Goal: Information Seeking & Learning: Learn about a topic

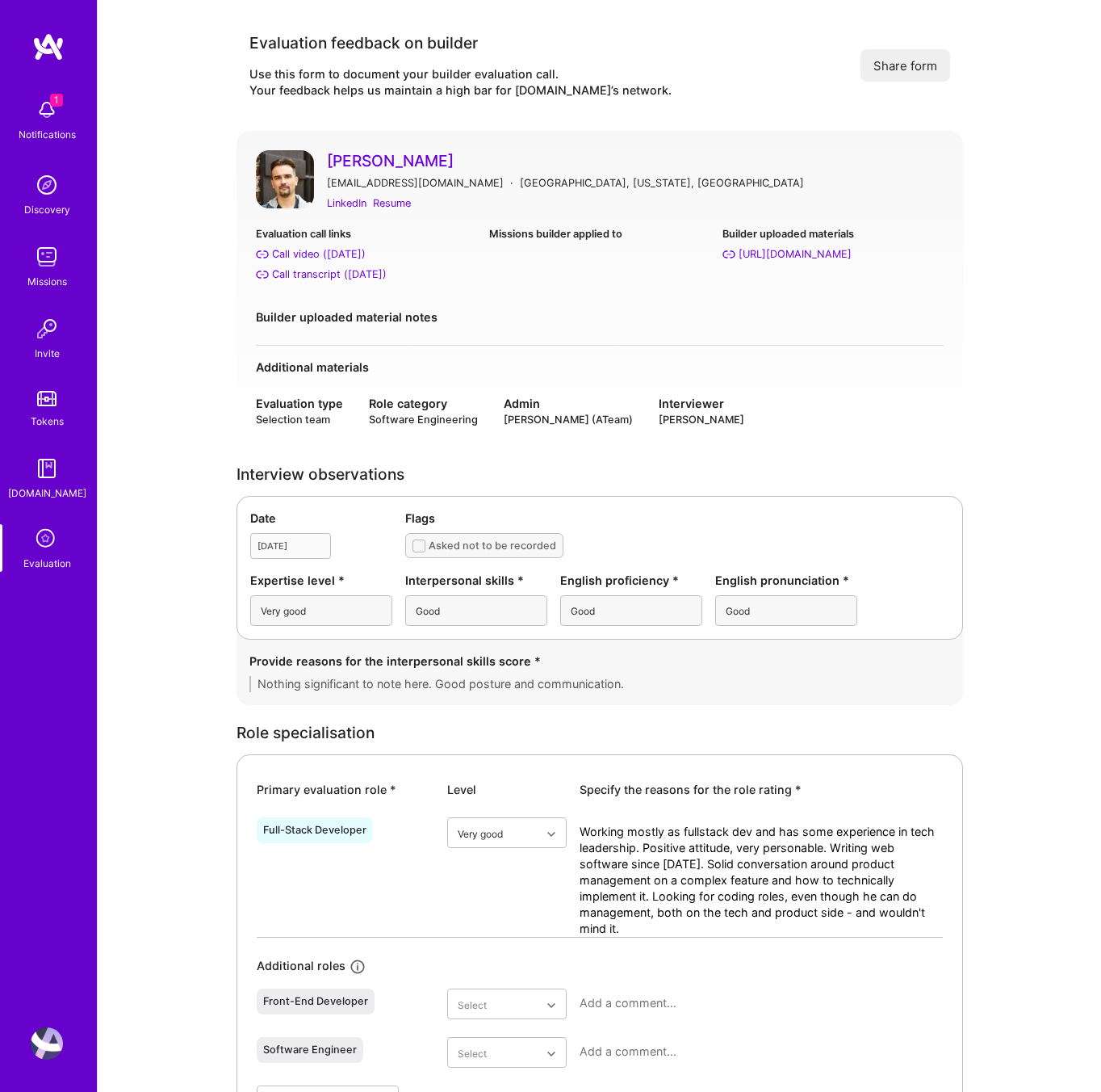
click at [422, 156] on link "Sergii Puzankov" at bounding box center [636, 160] width 617 height 21
click at [337, 201] on div "LinkedIn" at bounding box center [347, 203] width 39 height 17
click at [330, 252] on div "Call video (Aug 27, 2025)" at bounding box center [319, 253] width 93 height 17
click at [392, 199] on div "Resume" at bounding box center [391, 203] width 37 height 17
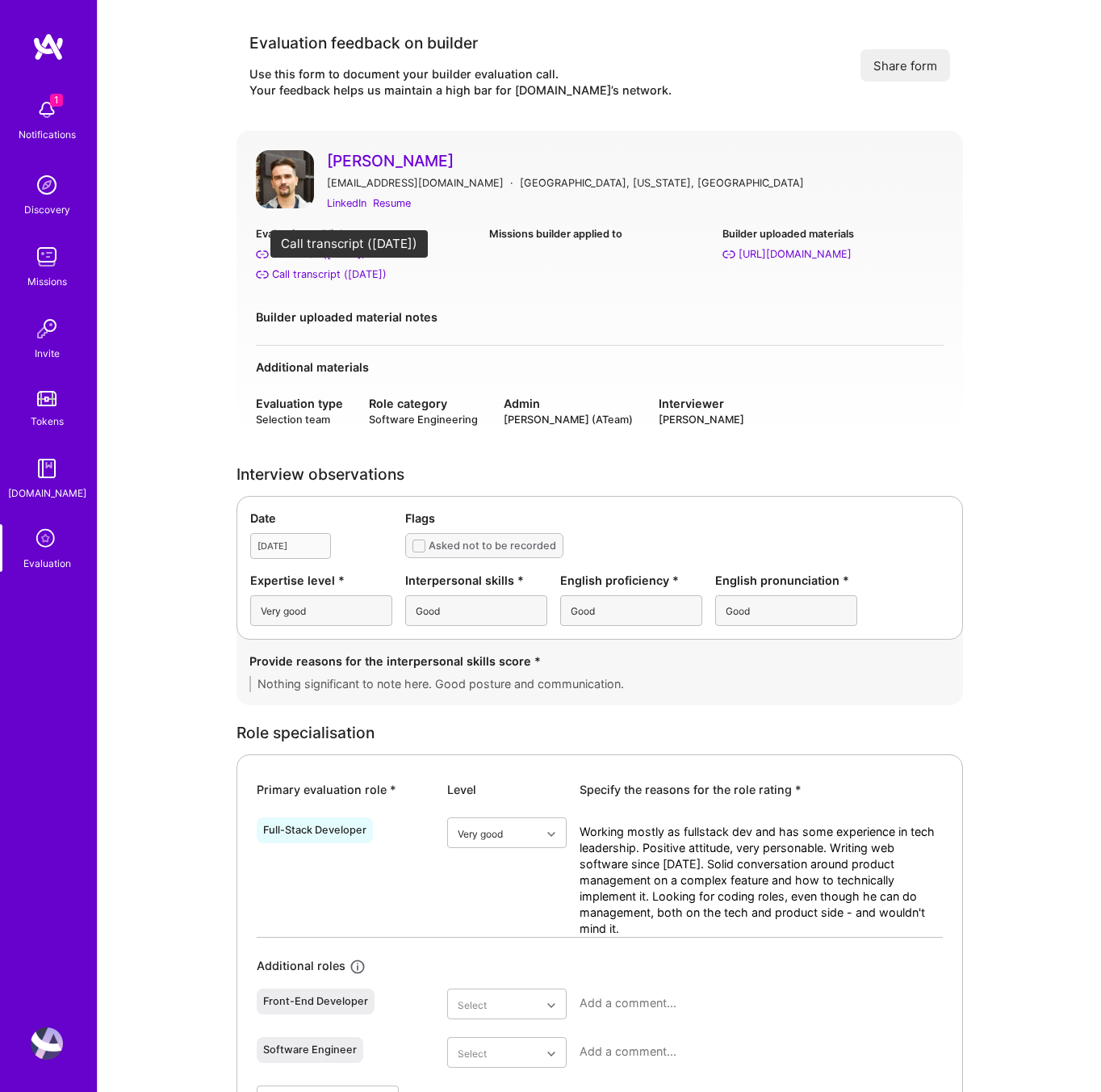
click at [327, 273] on div "Call transcript (Aug 27, 2025)" at bounding box center [329, 273] width 114 height 17
click at [352, 202] on div "LinkedIn" at bounding box center [347, 203] width 39 height 17
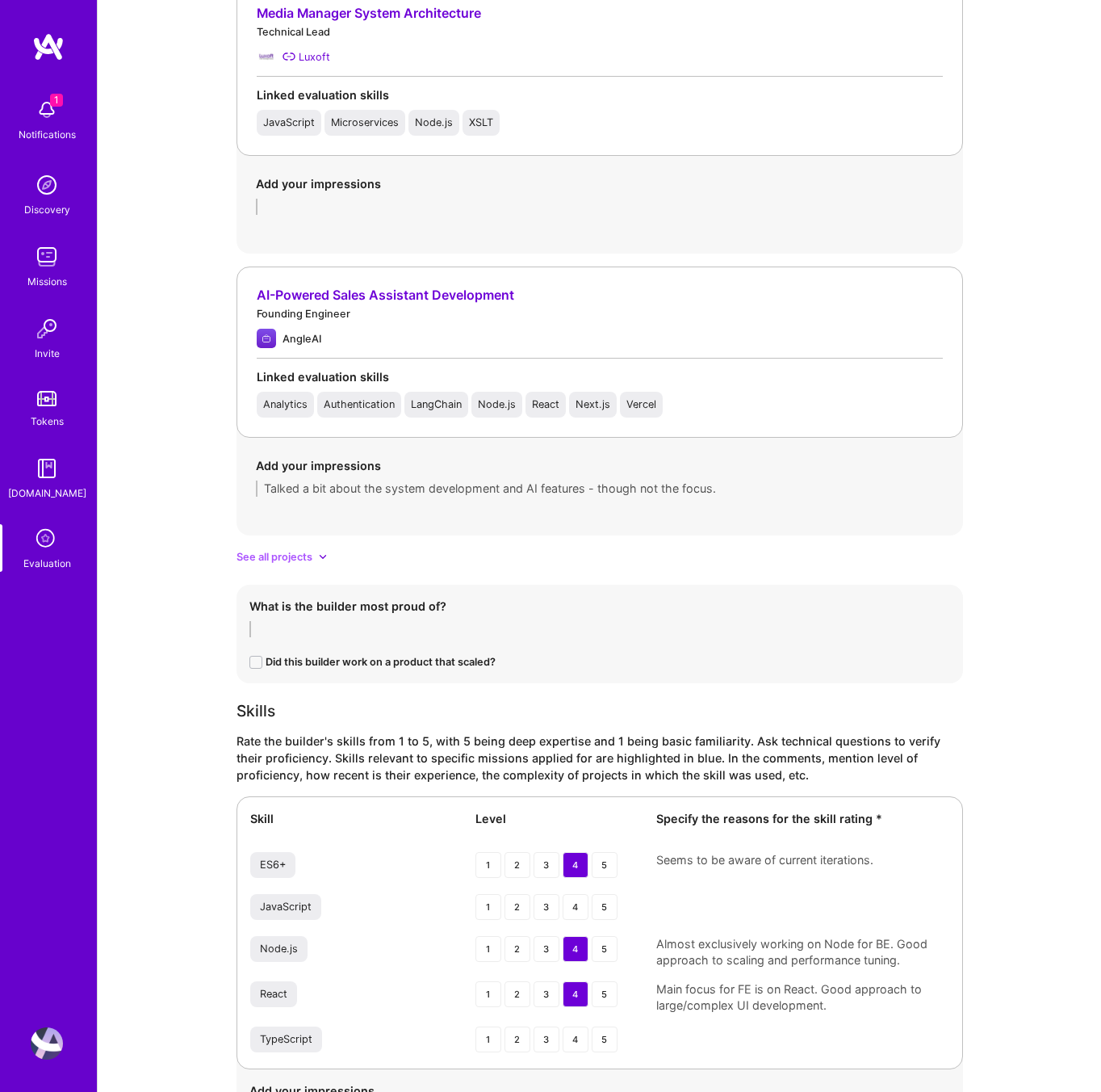
scroll to position [1708, 0]
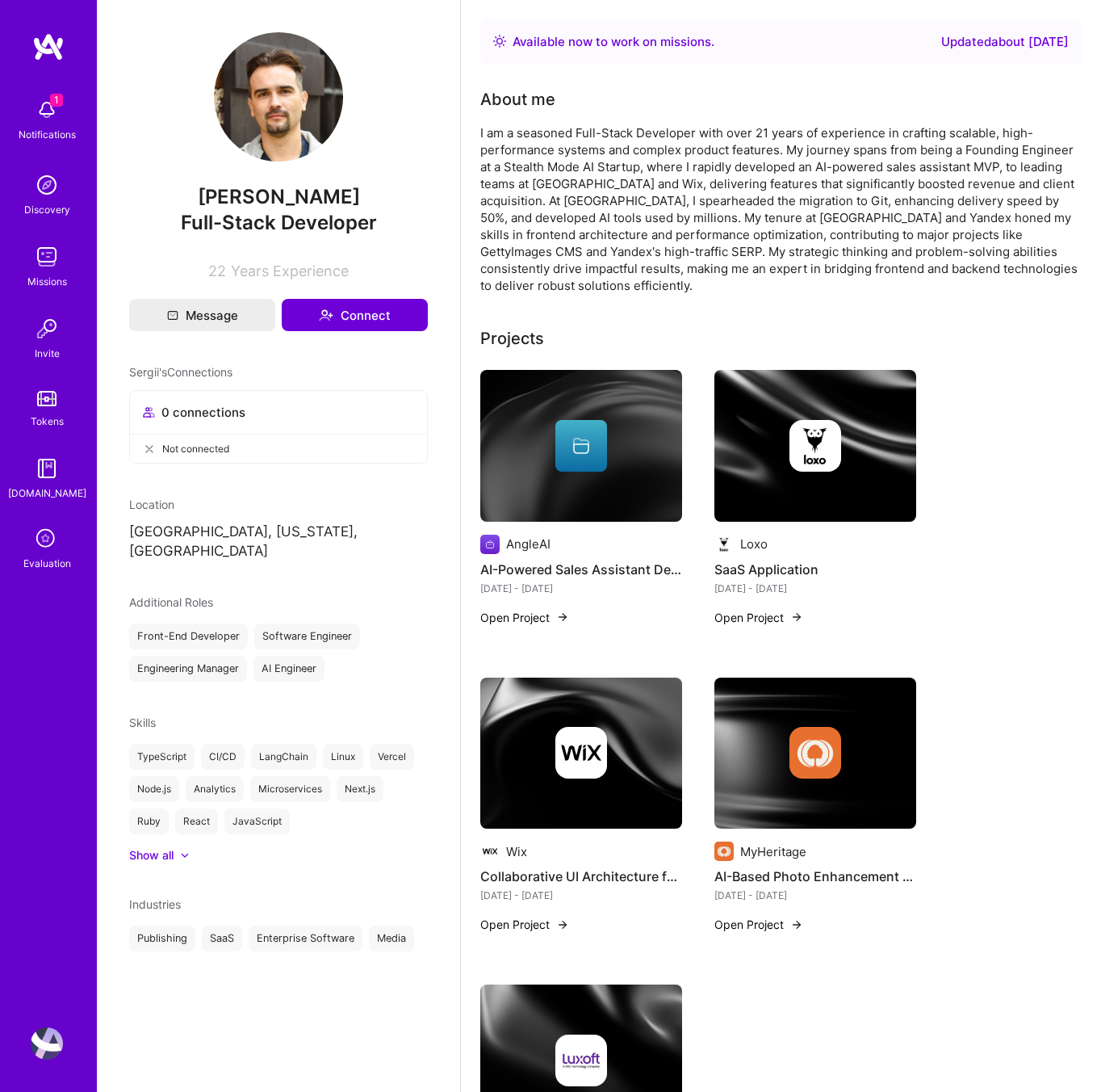
drag, startPoint x: 351, startPoint y: 198, endPoint x: 176, endPoint y: 193, distance: 175.1
click at [176, 193] on span "[PERSON_NAME]" at bounding box center [278, 197] width 299 height 24
copy span "[PERSON_NAME]"
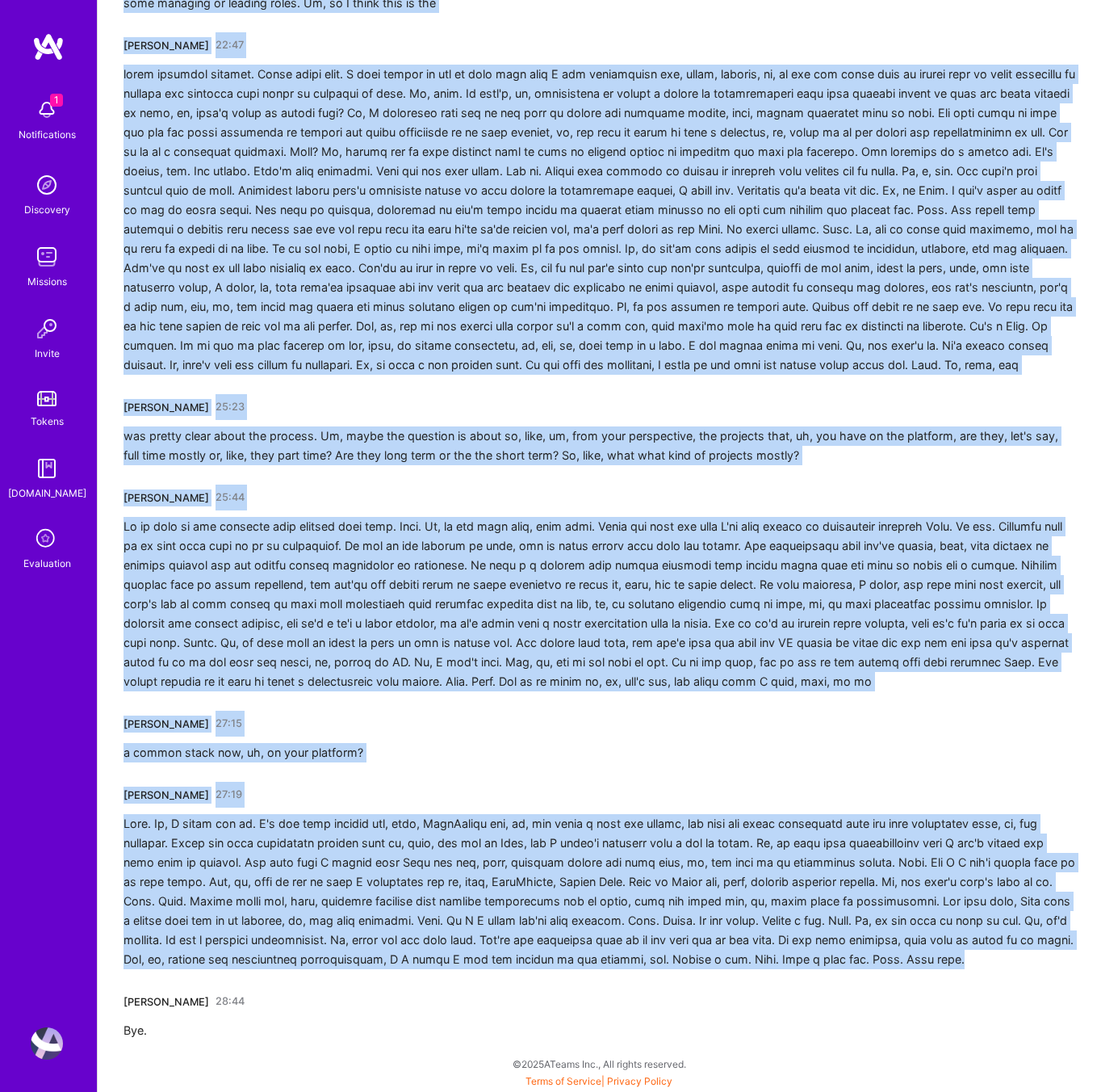
scroll to position [4014, 0]
drag, startPoint x: 125, startPoint y: 286, endPoint x: 924, endPoint y: 1091, distance: 1134.2
copy div "Sergii Puzankov 00:01 Uh, don't hear you. +1, 23. Pedro Nogueira 00:11 I was ch…"
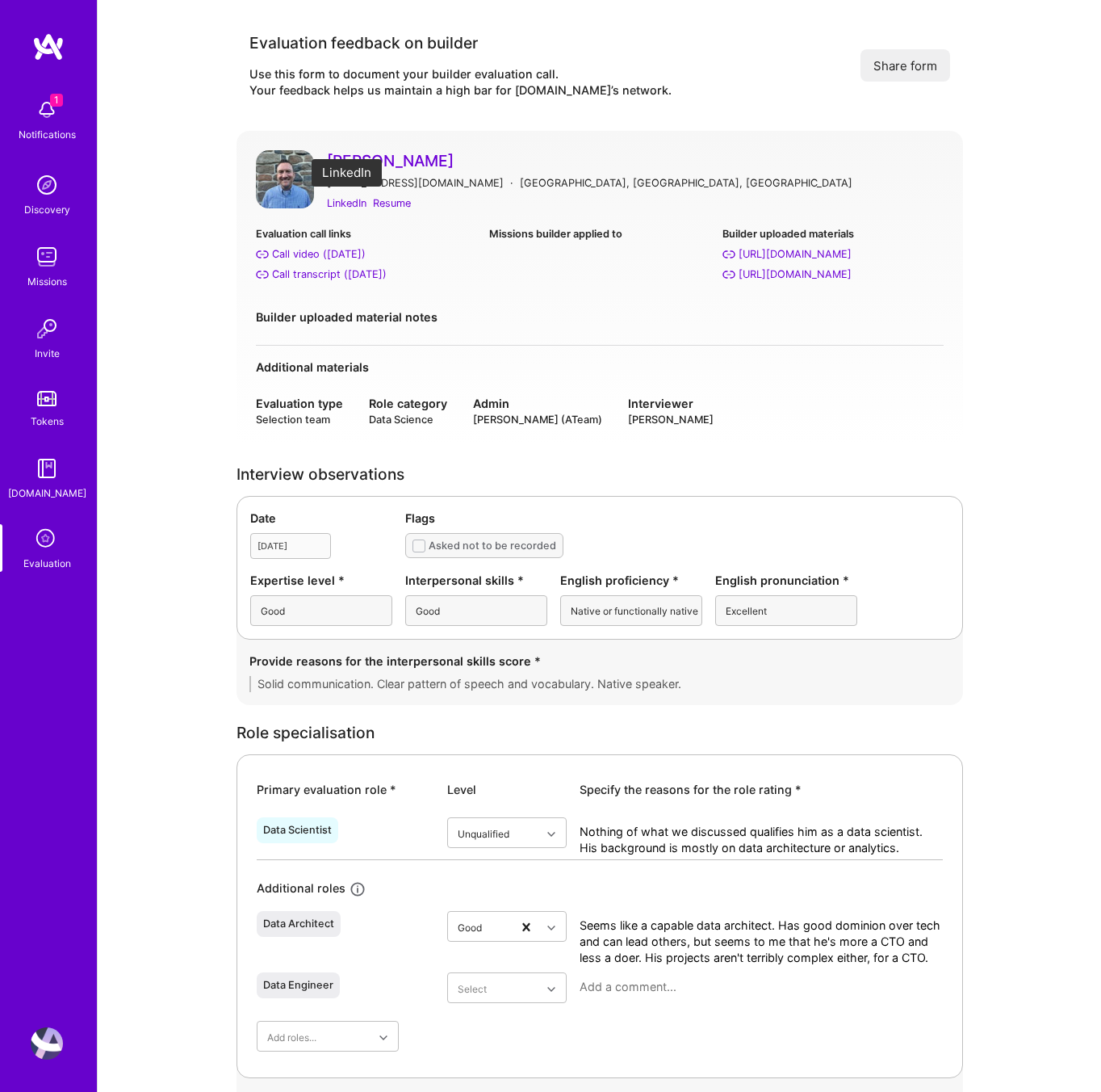
click at [345, 201] on div "LinkedIn" at bounding box center [347, 203] width 39 height 17
click at [690, 151] on link "Joe Conley" at bounding box center [636, 160] width 617 height 21
click at [383, 204] on div "Resume" at bounding box center [391, 203] width 37 height 17
click at [304, 273] on div "Call transcript (Aug 26, 2025)" at bounding box center [329, 273] width 114 height 17
click at [351, 204] on div "LinkedIn" at bounding box center [347, 203] width 39 height 17
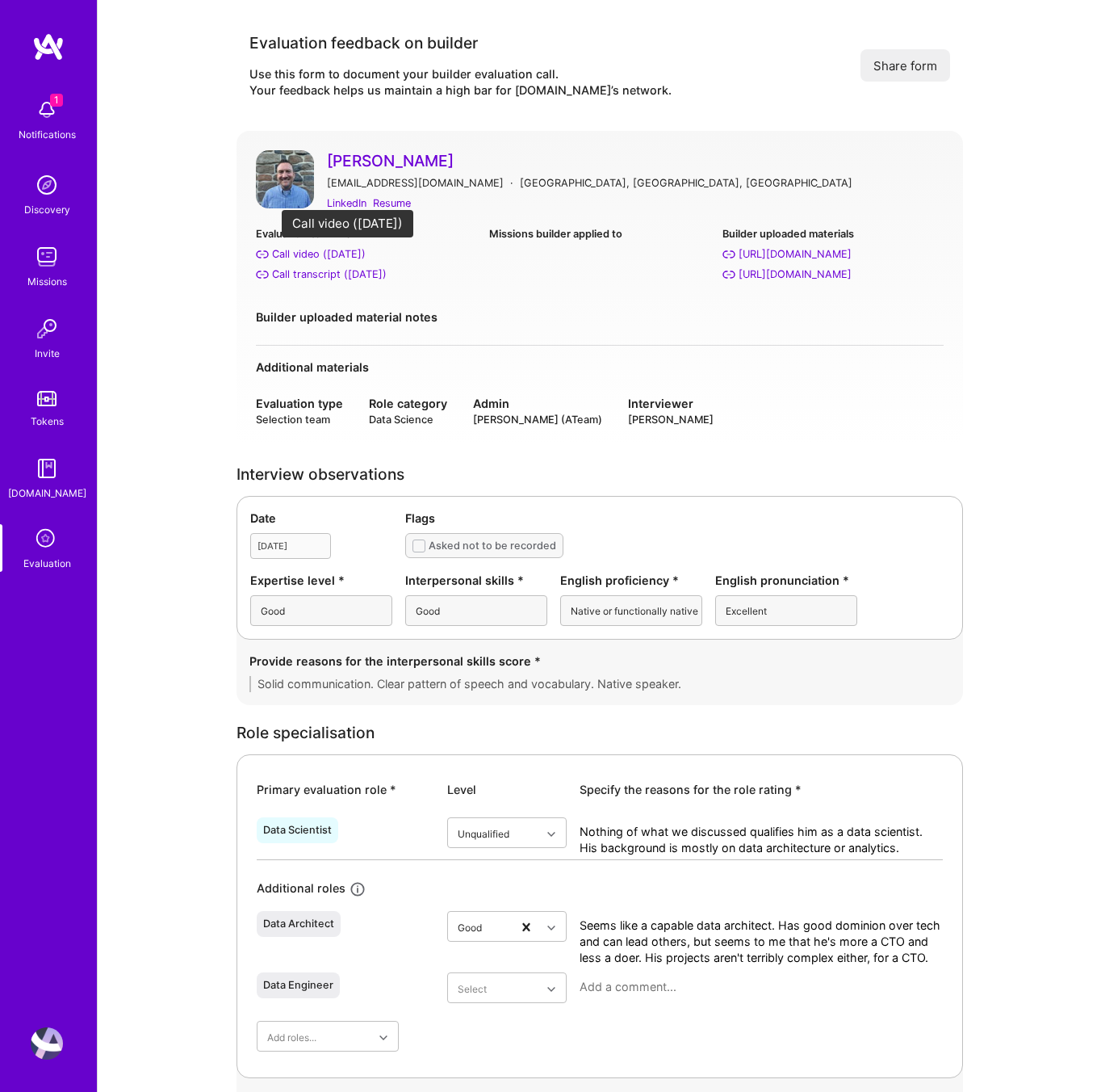
scroll to position [4, 0]
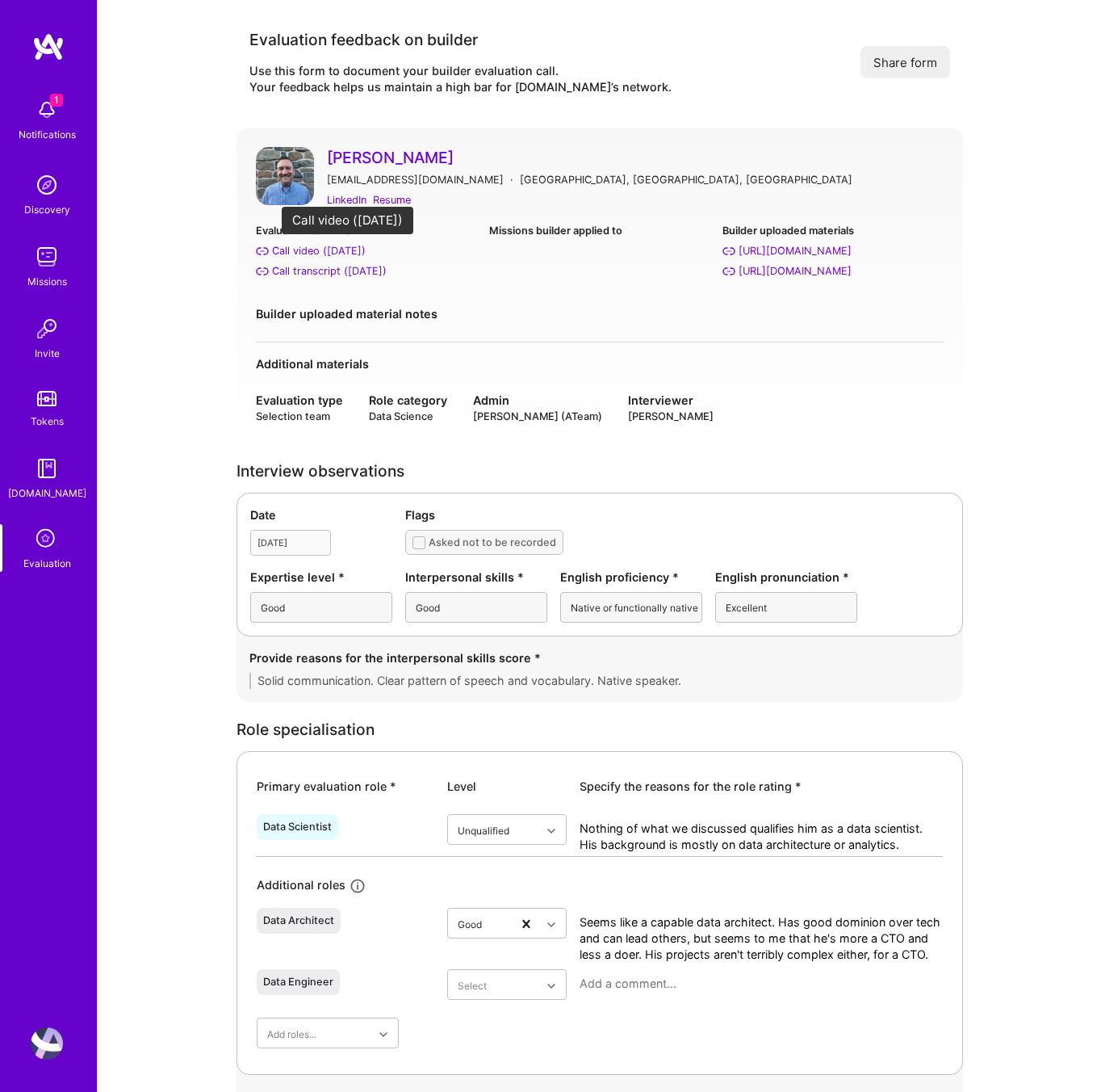
click at [327, 252] on div "Call video (Aug 26, 2025)" at bounding box center [319, 251] width 93 height 17
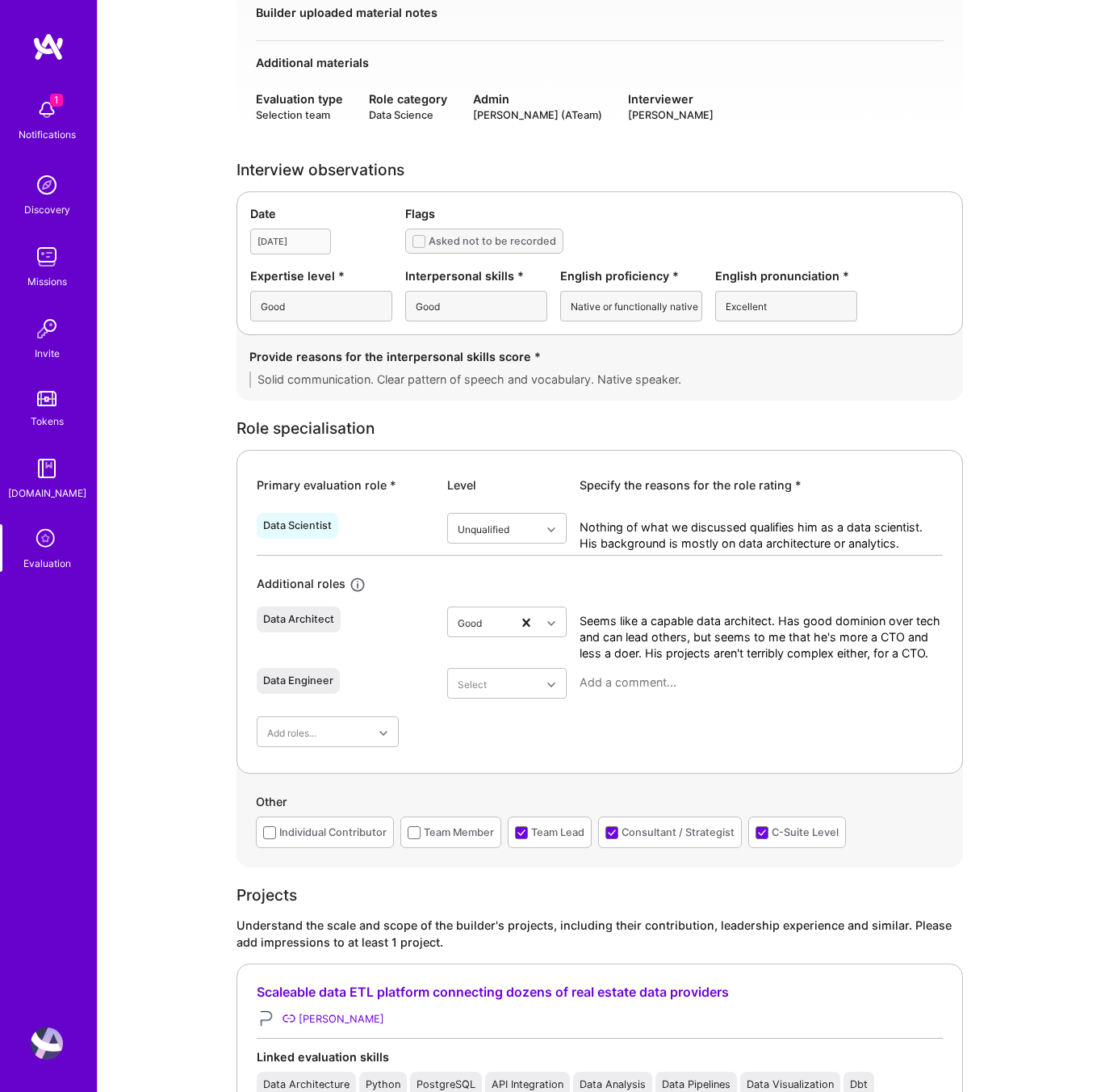
scroll to position [0, 0]
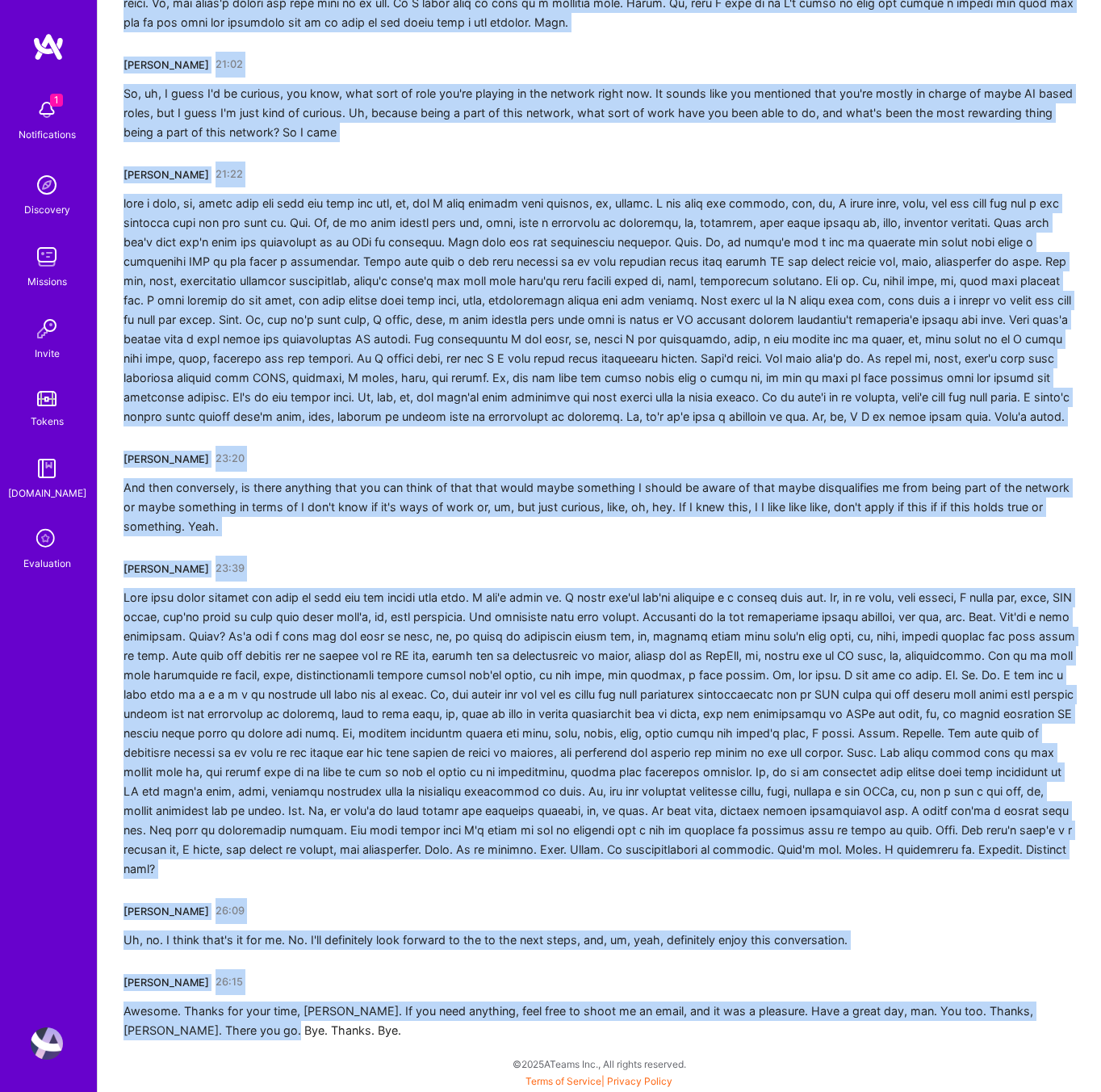
scroll to position [3775, 0]
drag, startPoint x: 124, startPoint y: 286, endPoint x: 386, endPoint y: 1036, distance: 794.4
copy div "Pedro Nogueira 00:00 I'm well. Thanks. How's it going? Joe Conley 00:04 Uh, it'…"
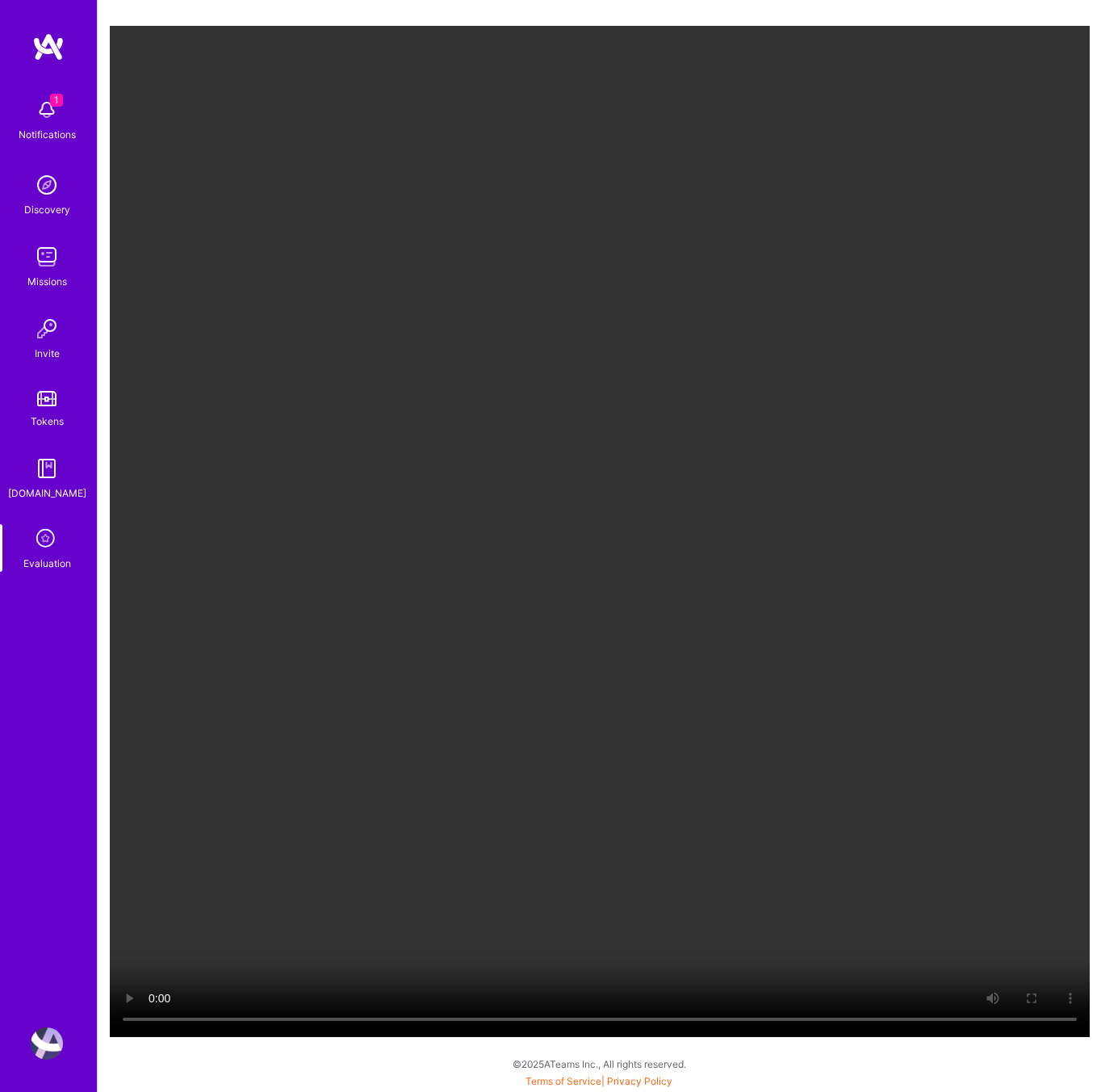
click at [436, 637] on video "Your browser does not support the video tag." at bounding box center [600, 530] width 980 height 1011
